Goal: Transaction & Acquisition: Purchase product/service

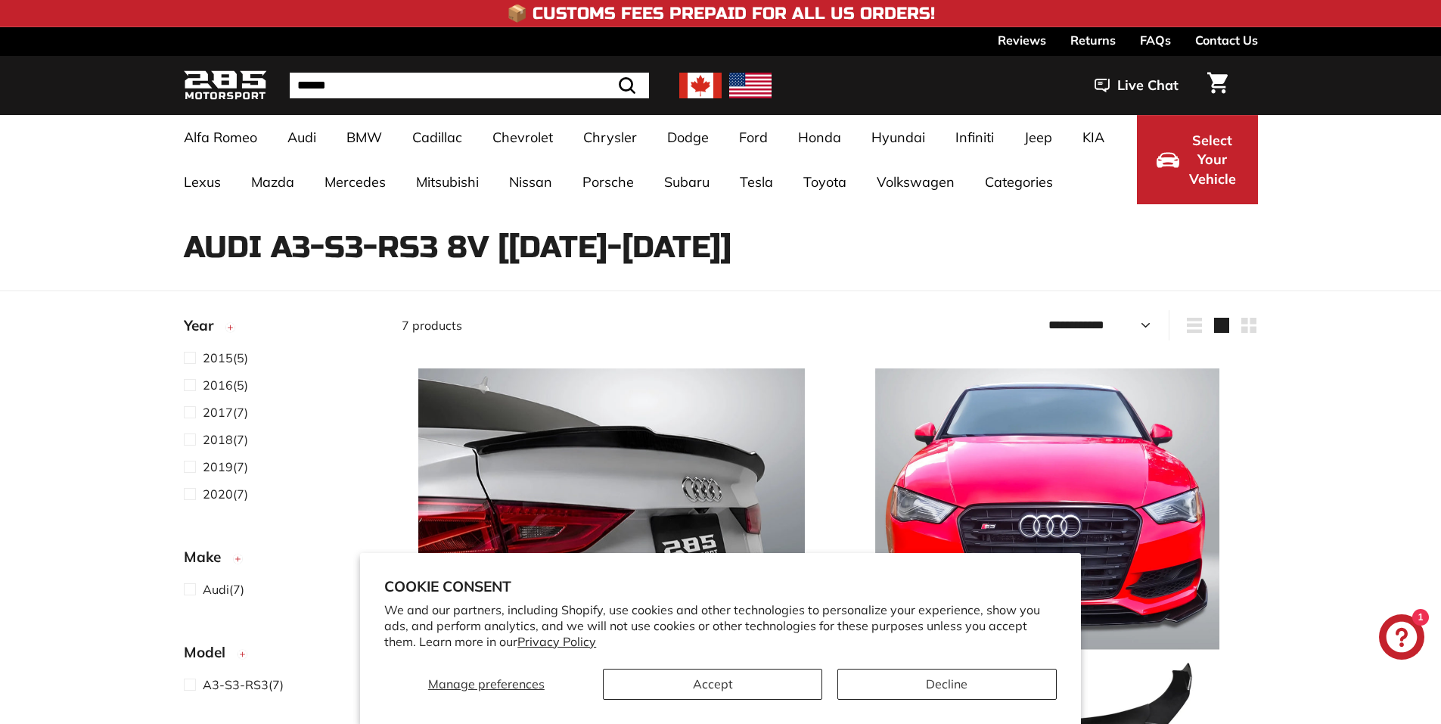
select select "**********"
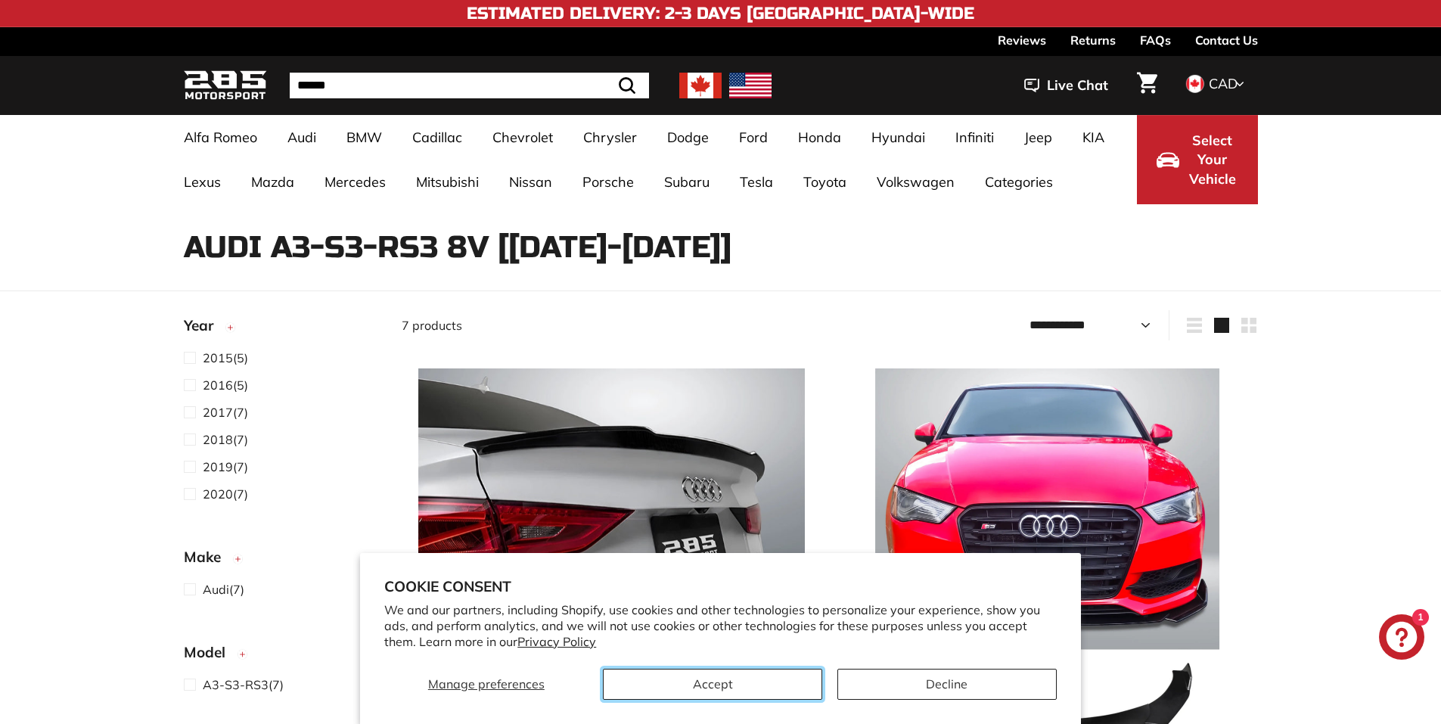
click at [660, 679] on button "Accept" at bounding box center [712, 684] width 219 height 31
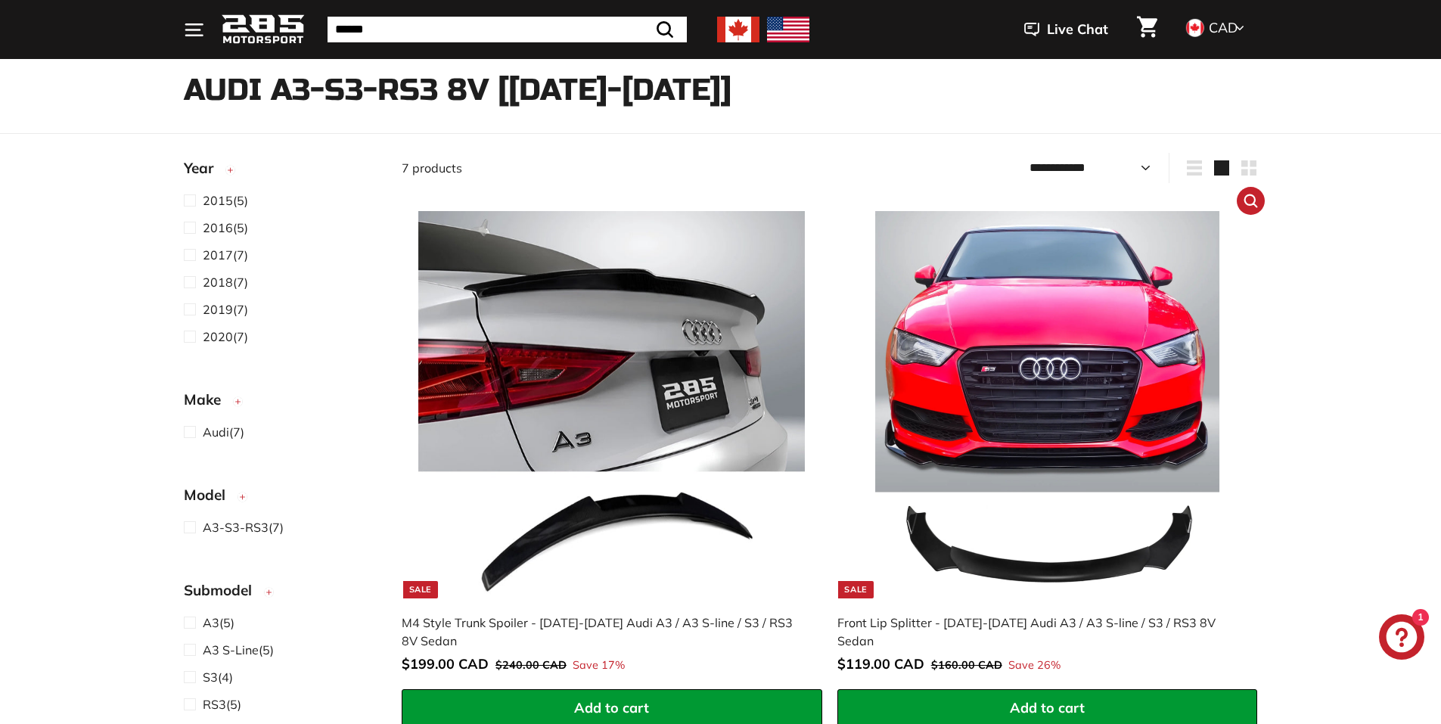
scroll to position [303, 0]
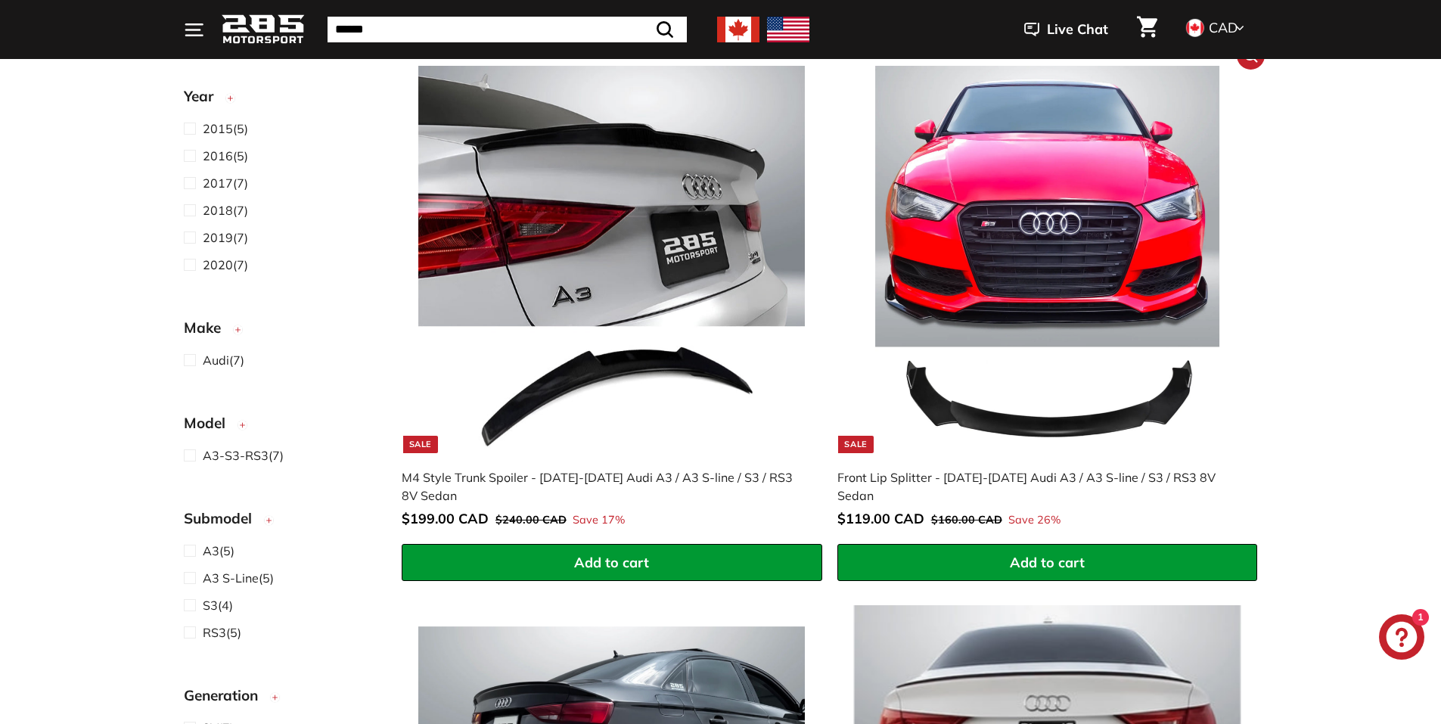
click at [1011, 415] on img at bounding box center [1047, 259] width 387 height 387
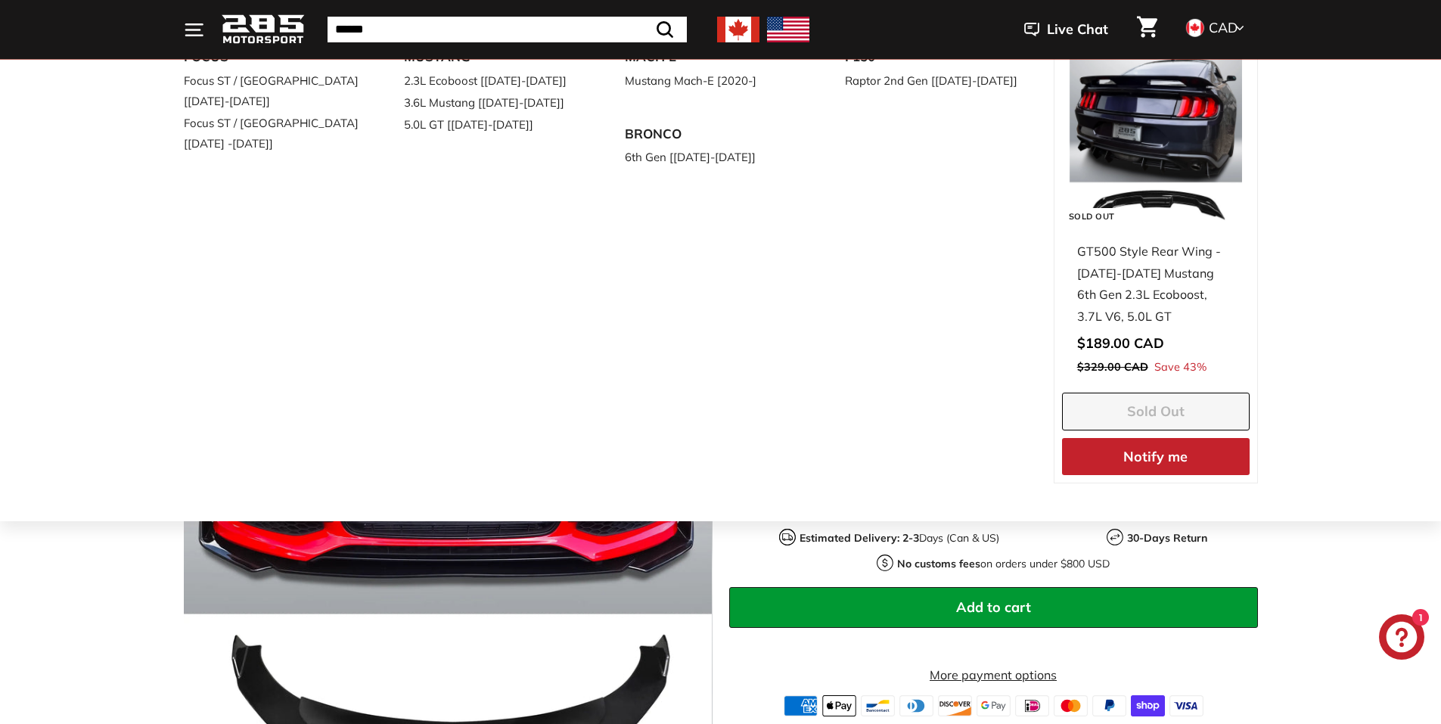
scroll to position [227, 0]
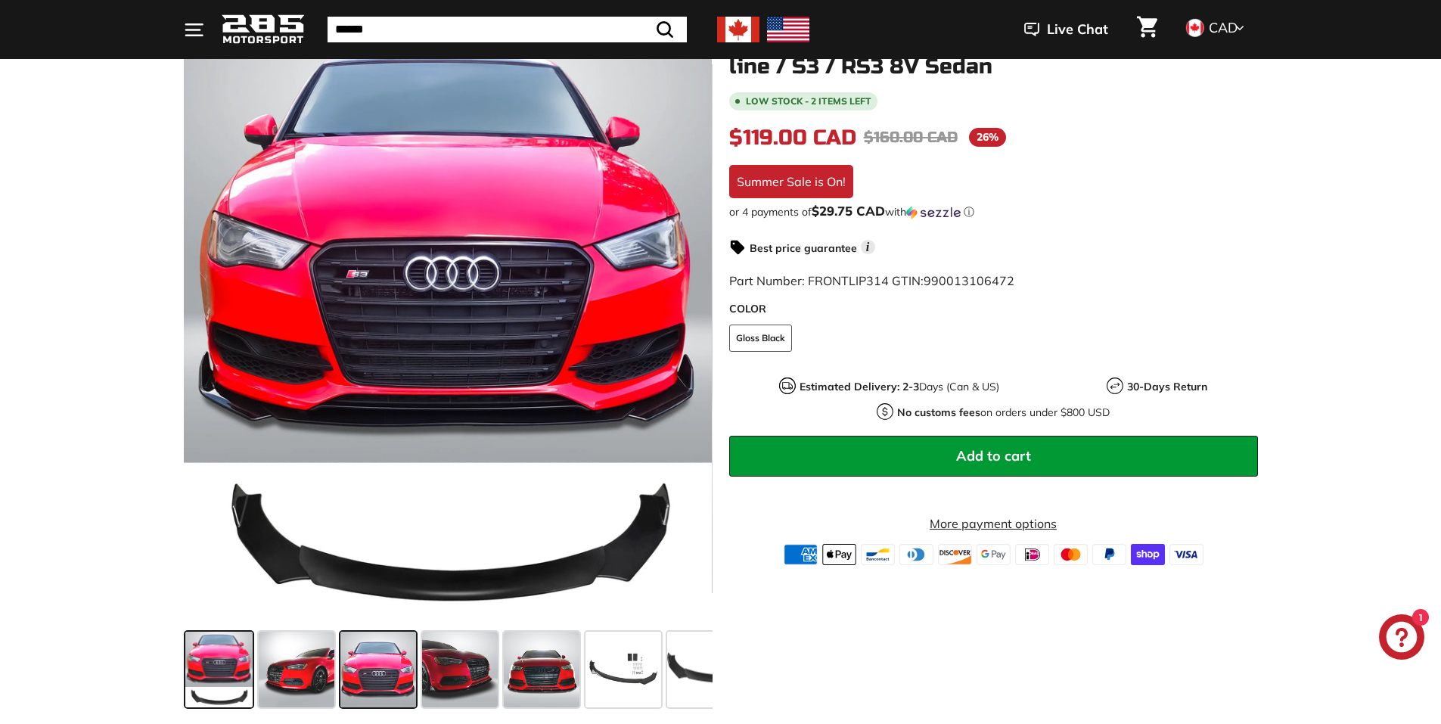
click at [370, 679] on span at bounding box center [378, 670] width 76 height 76
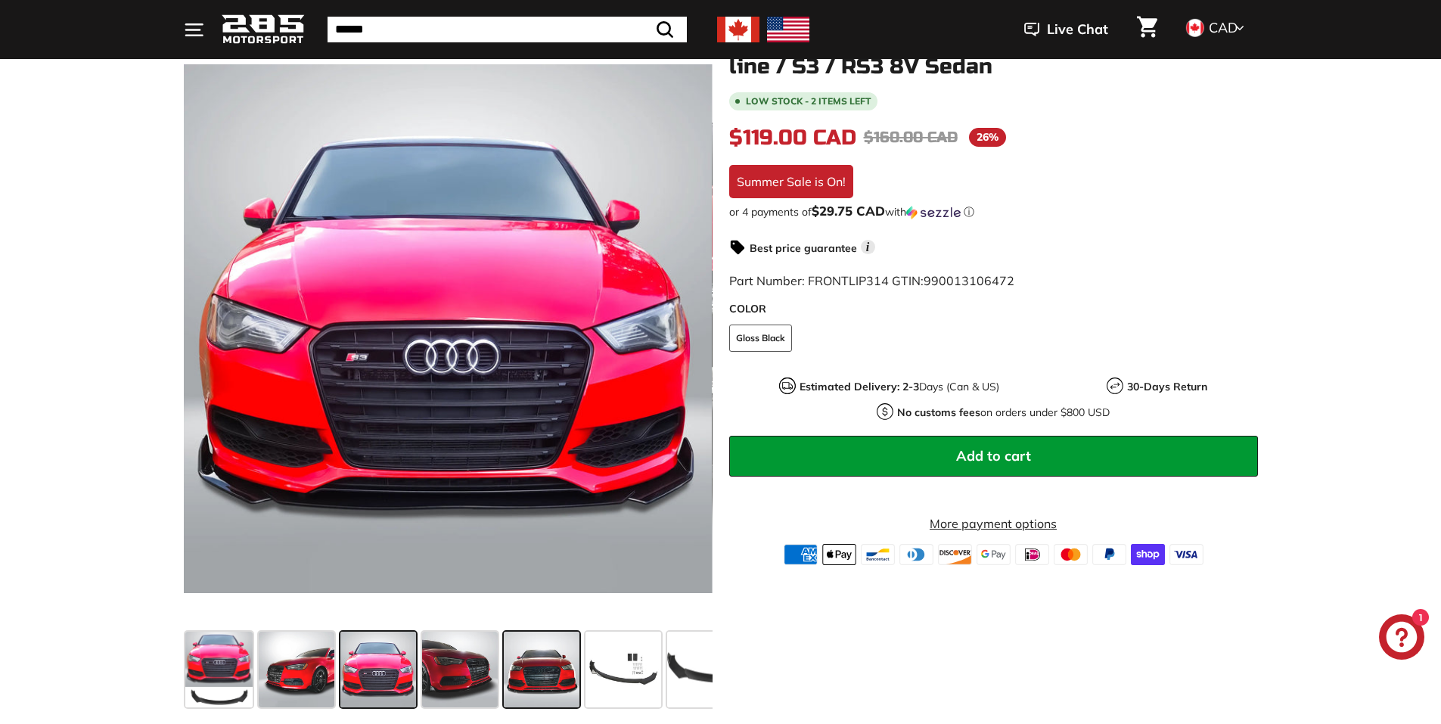
click at [548, 666] on span at bounding box center [542, 670] width 76 height 76
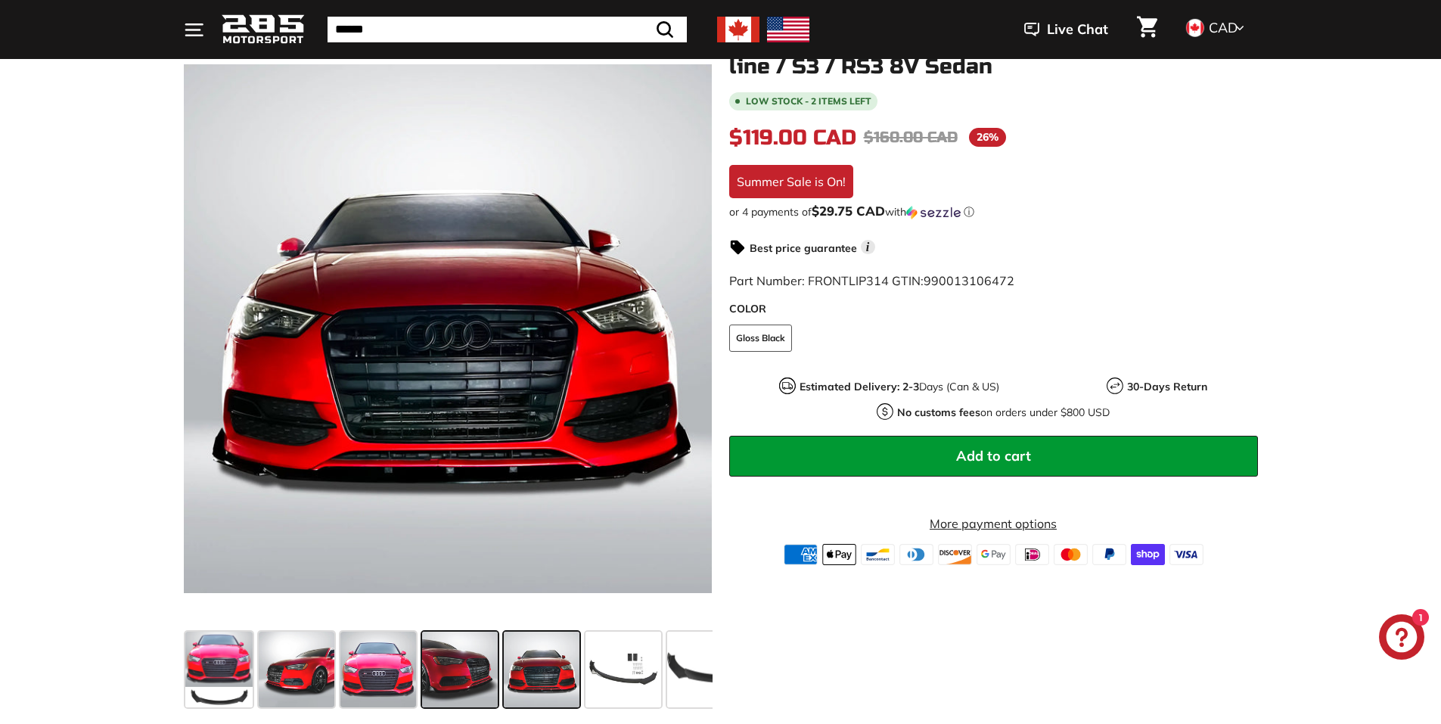
click at [483, 647] on span at bounding box center [460, 670] width 76 height 76
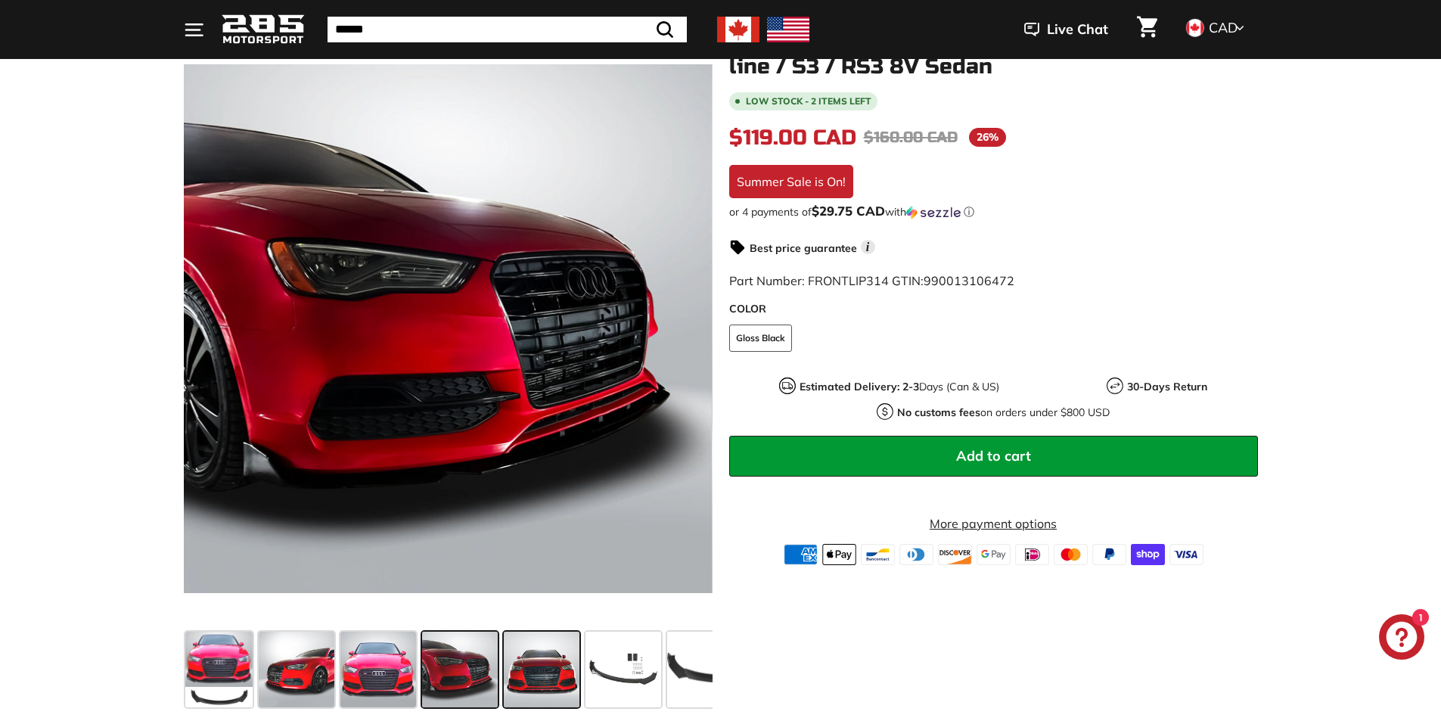
click at [570, 672] on span at bounding box center [542, 670] width 76 height 76
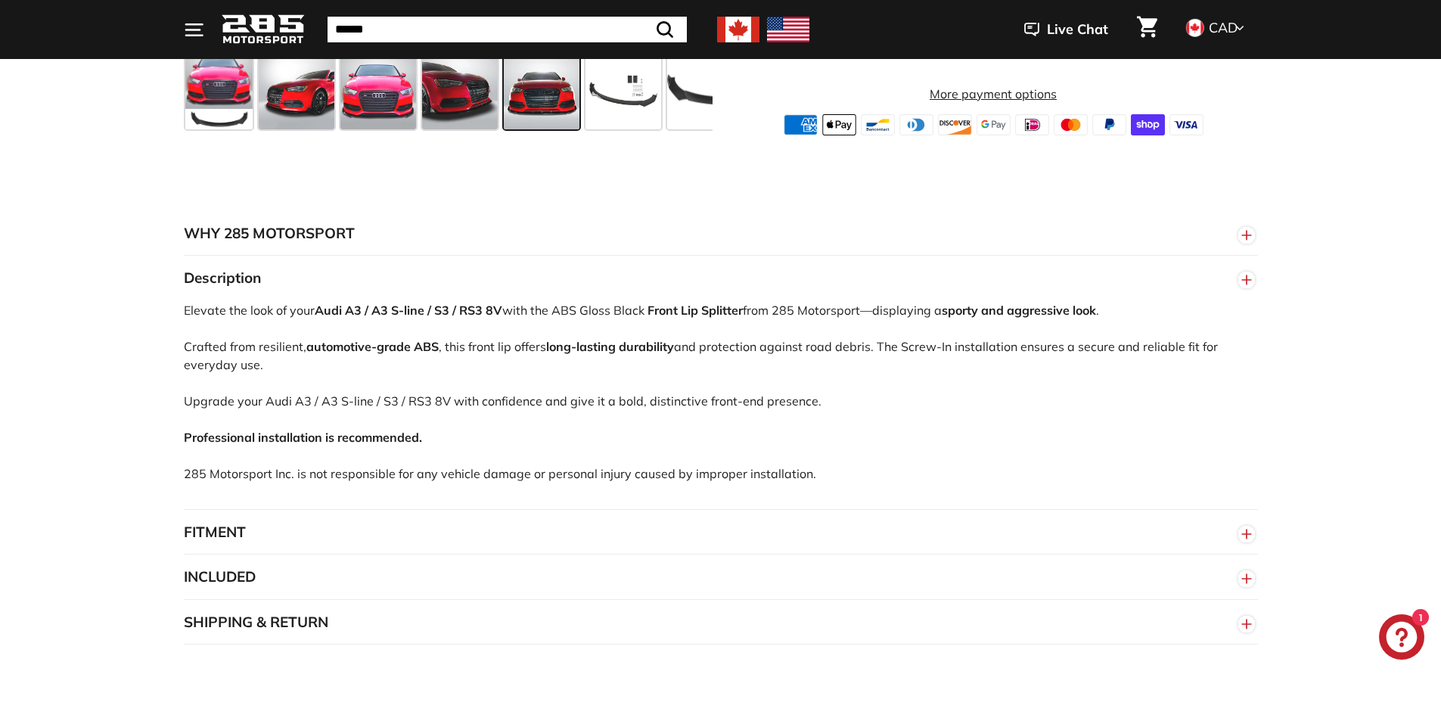
scroll to position [832, 0]
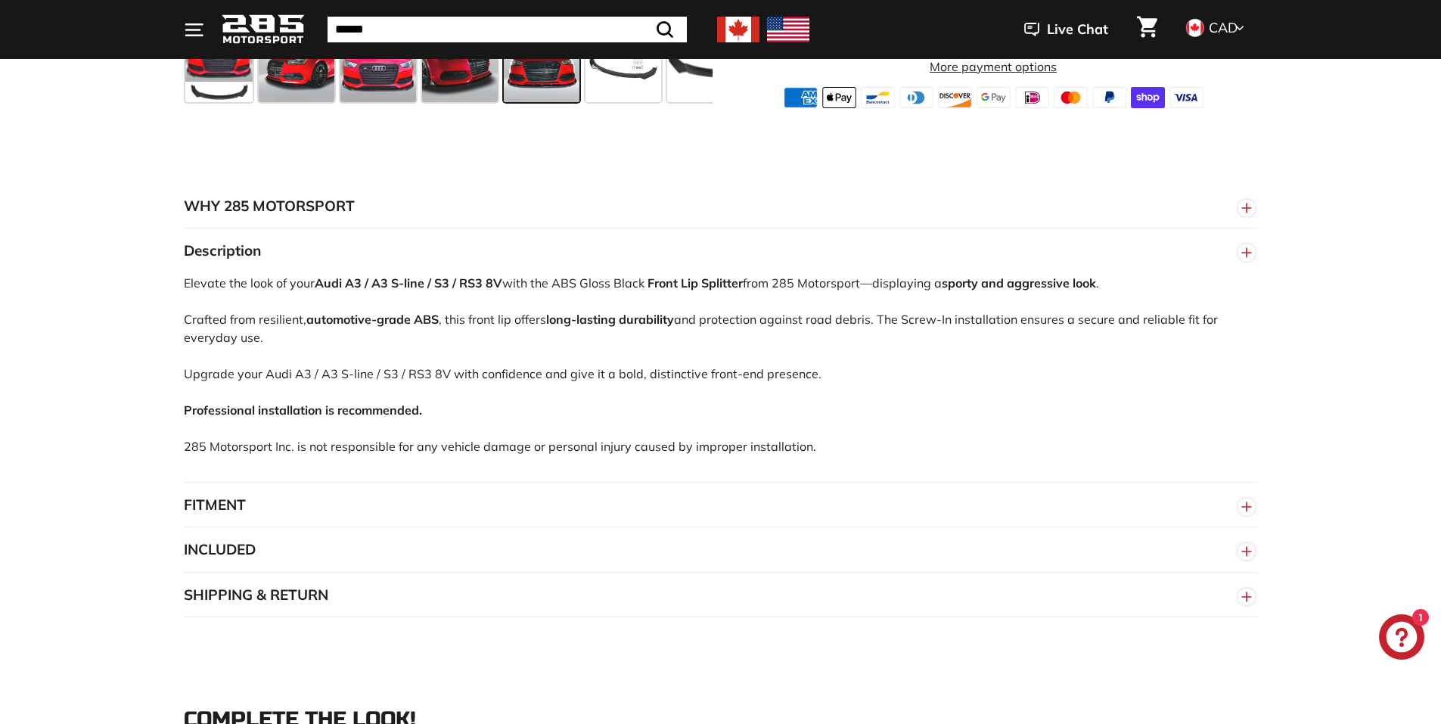
click at [301, 569] on button "INCLUDED" at bounding box center [721, 549] width 1074 height 45
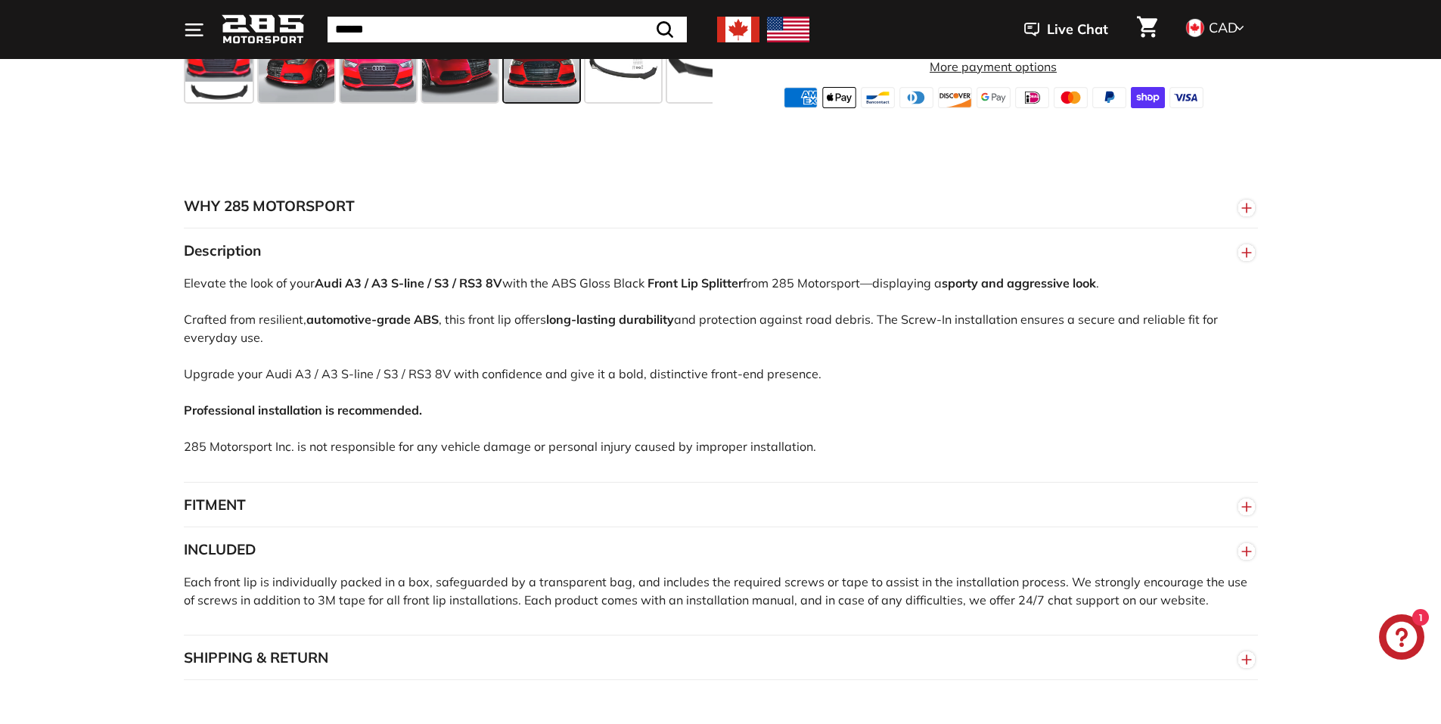
scroll to position [983, 0]
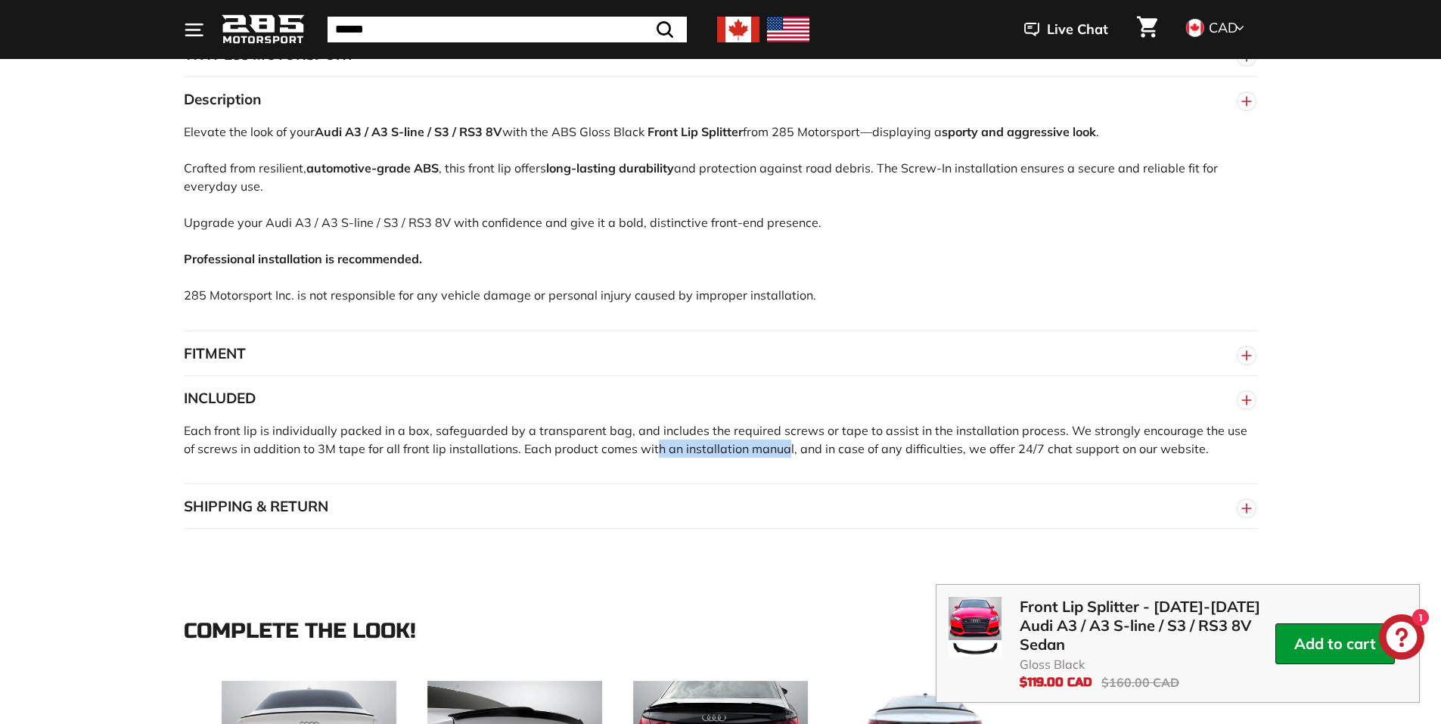
drag, startPoint x: 770, startPoint y: 450, endPoint x: 638, endPoint y: 473, distance: 133.6
click at [638, 473] on div "Each front lip is individually packed in a box, safeguarded by a transparent ba…" at bounding box center [721, 452] width 1074 height 63
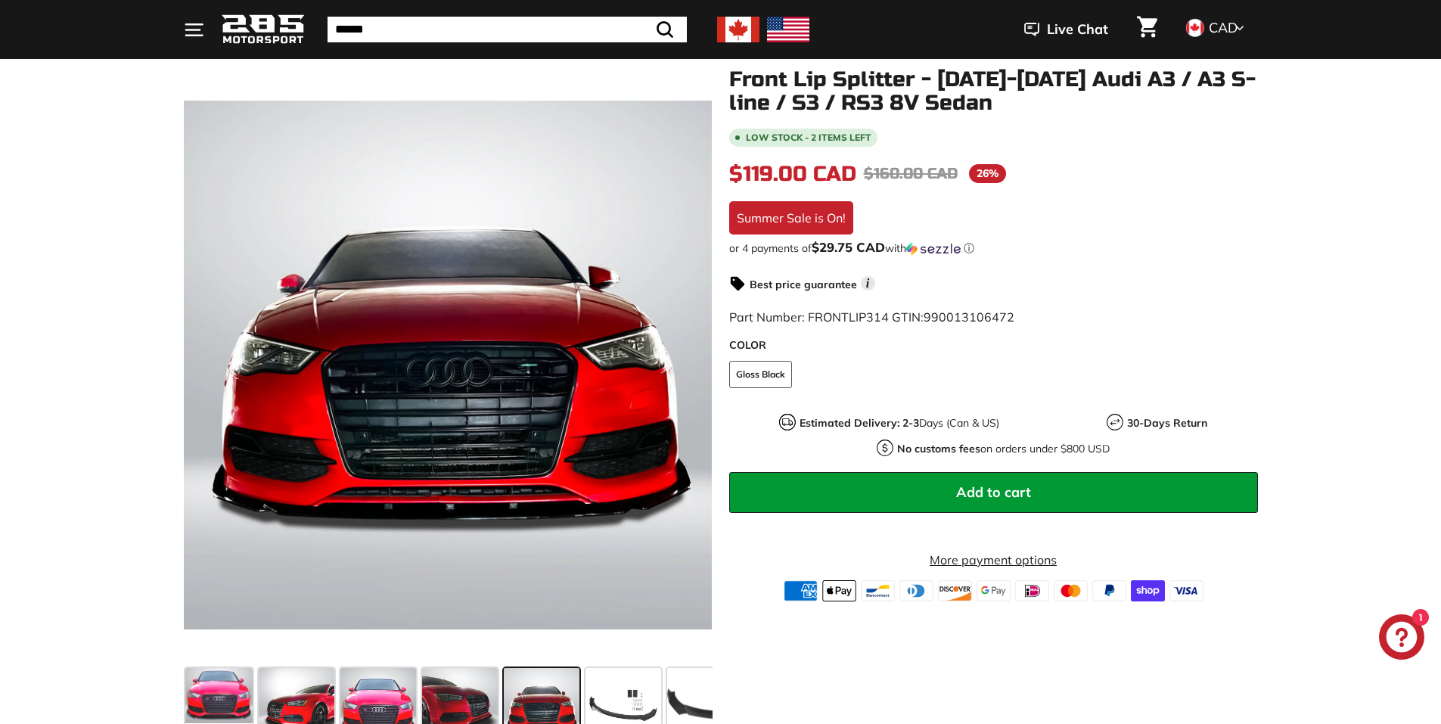
scroll to position [151, 0]
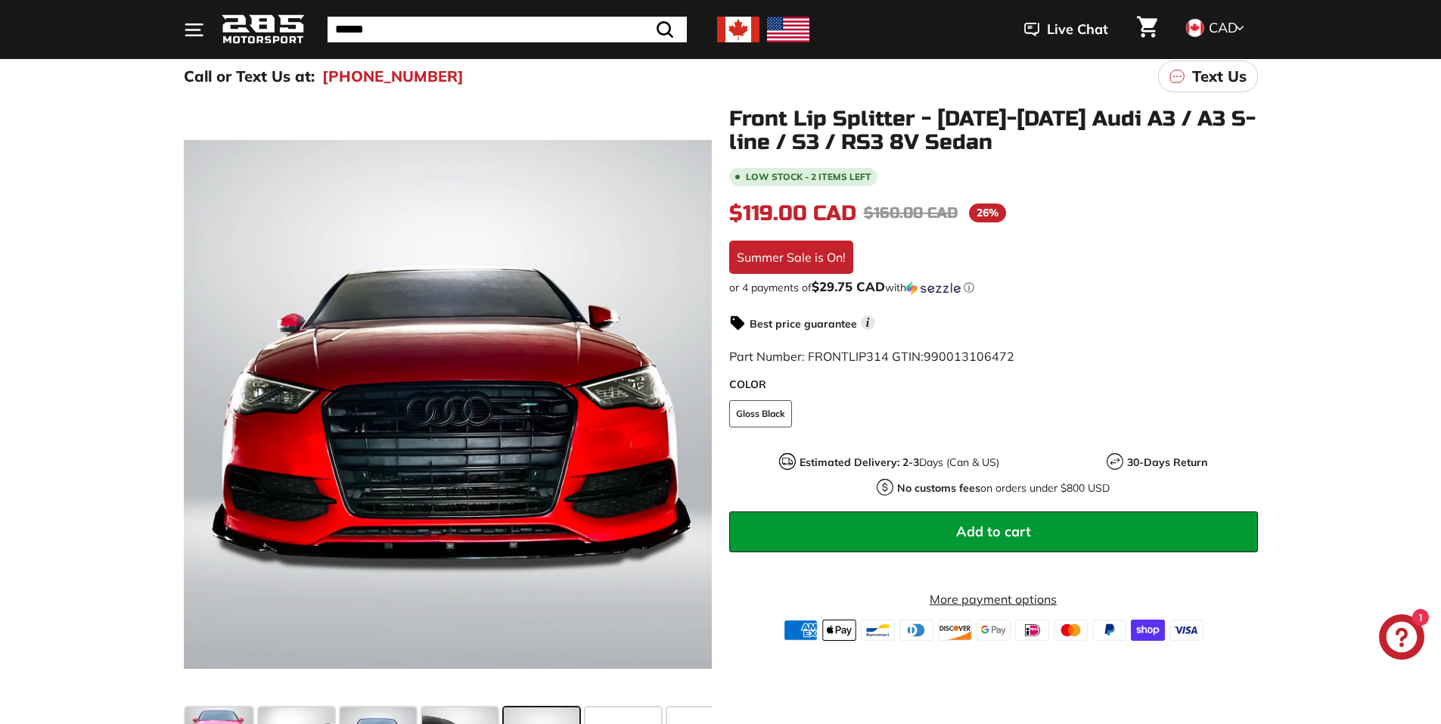
click at [1389, 640] on icon "Chat window" at bounding box center [1401, 637] width 31 height 31
